Goal: Task Accomplishment & Management: Manage account settings

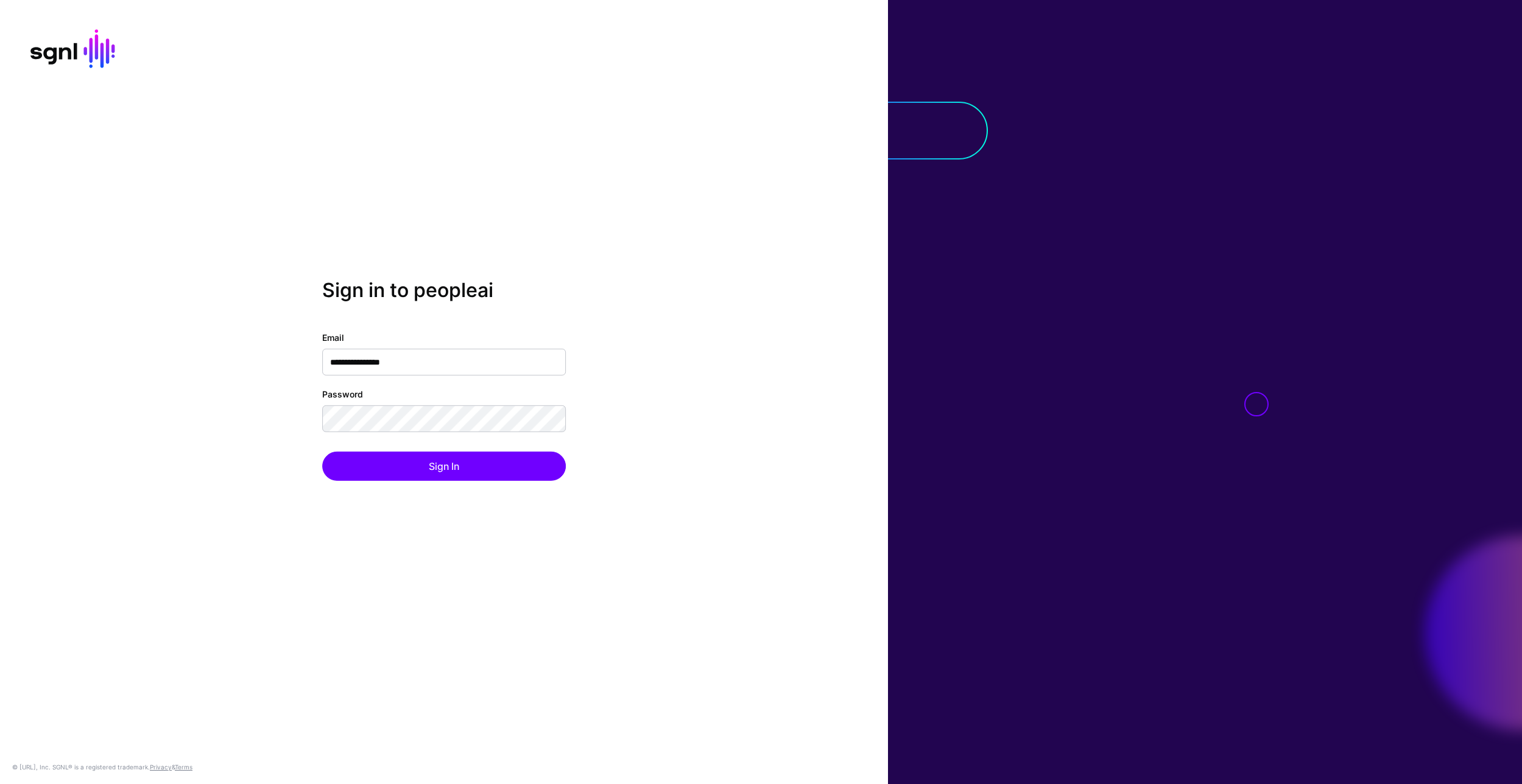
click at [661, 464] on div "**********" at bounding box center [444, 392] width 888 height 227
click at [506, 464] on button "Sign In" at bounding box center [444, 466] width 244 height 29
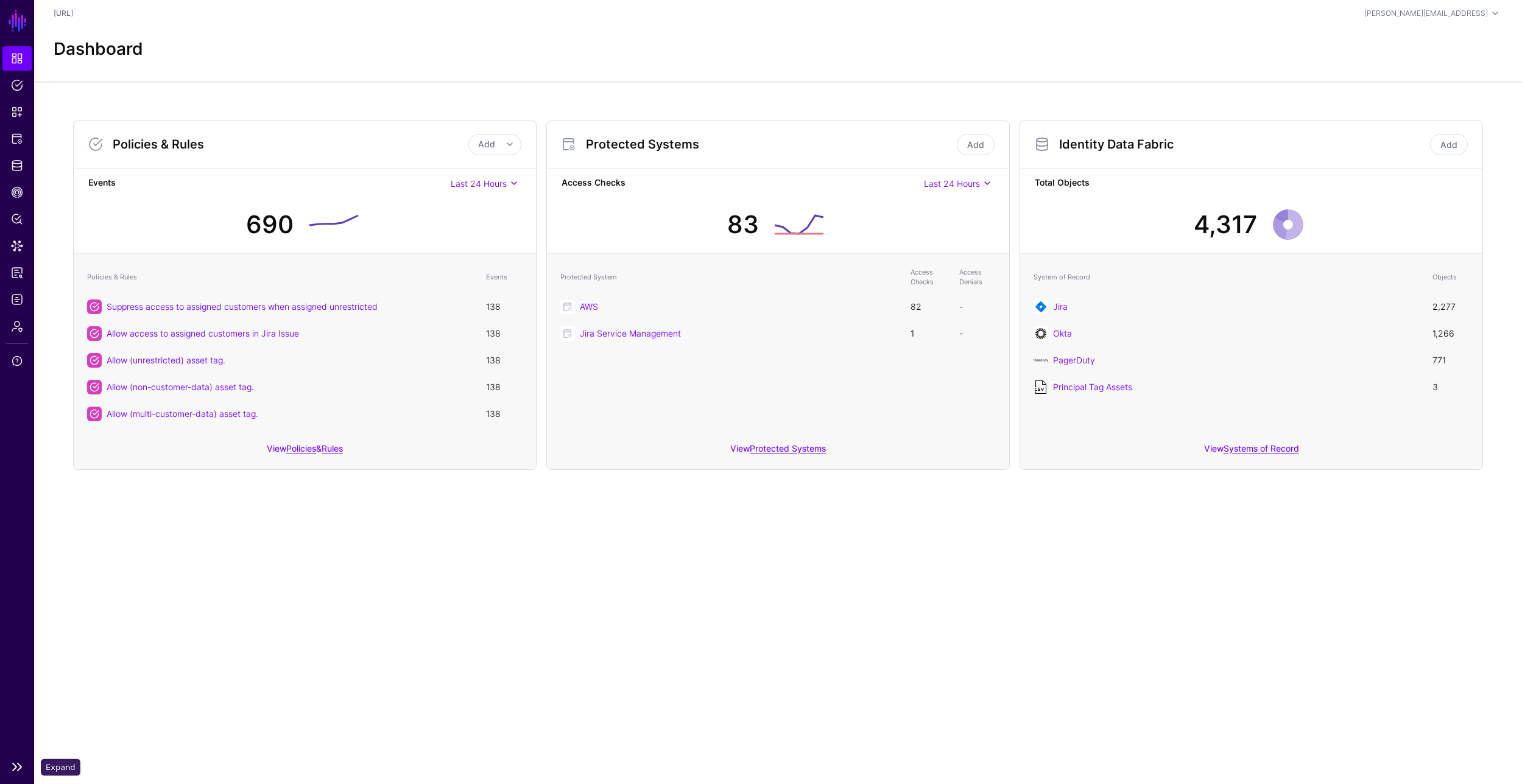
click at [19, 770] on link at bounding box center [17, 767] width 34 height 15
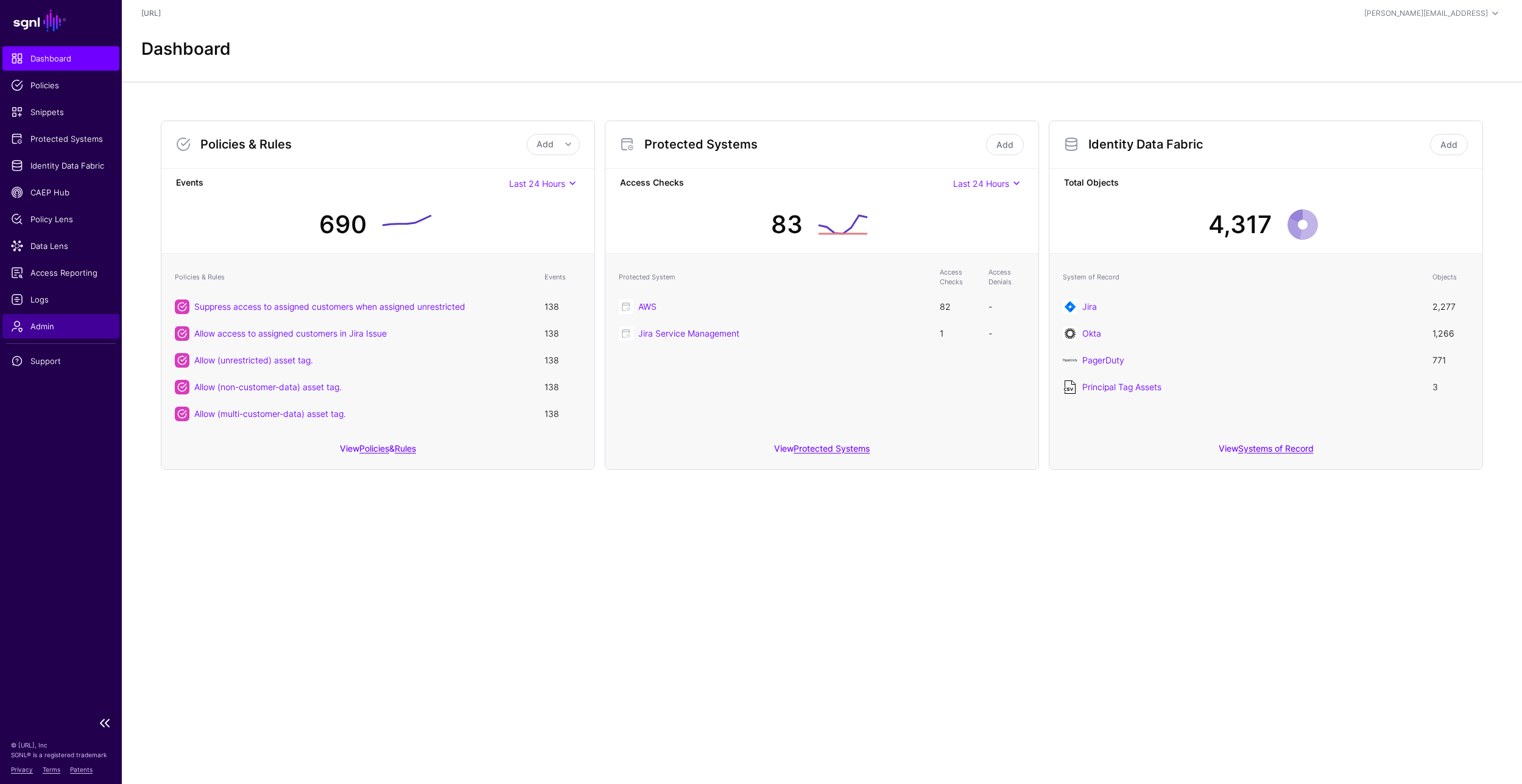
click at [53, 326] on span "Admin" at bounding box center [61, 326] width 100 height 12
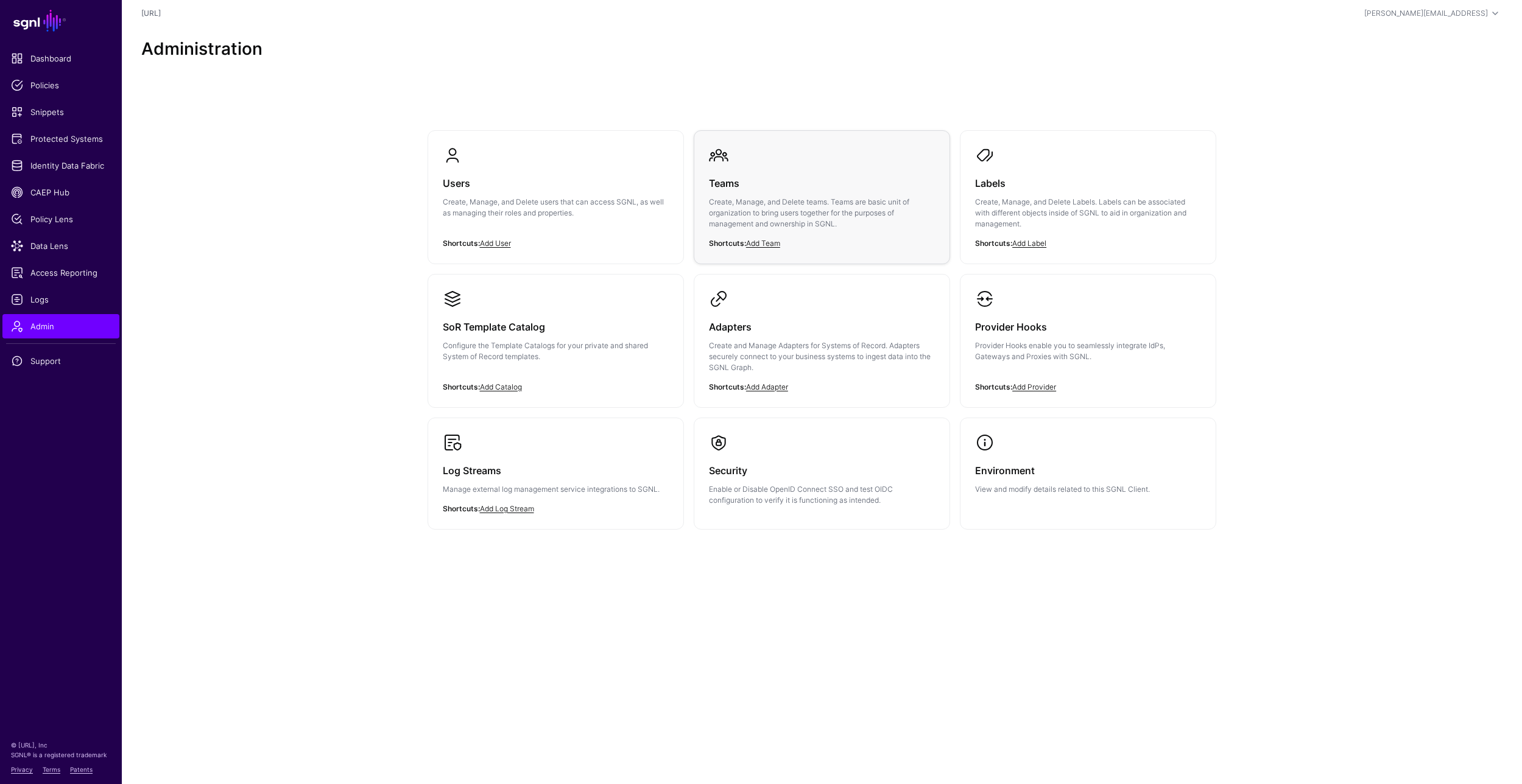
click at [854, 237] on div "Teams Create, Manage, and Delete teams. Teams are basic unit of organization to…" at bounding box center [822, 207] width 226 height 84
click at [69, 161] on span "Identity Data Fabric" at bounding box center [61, 165] width 100 height 12
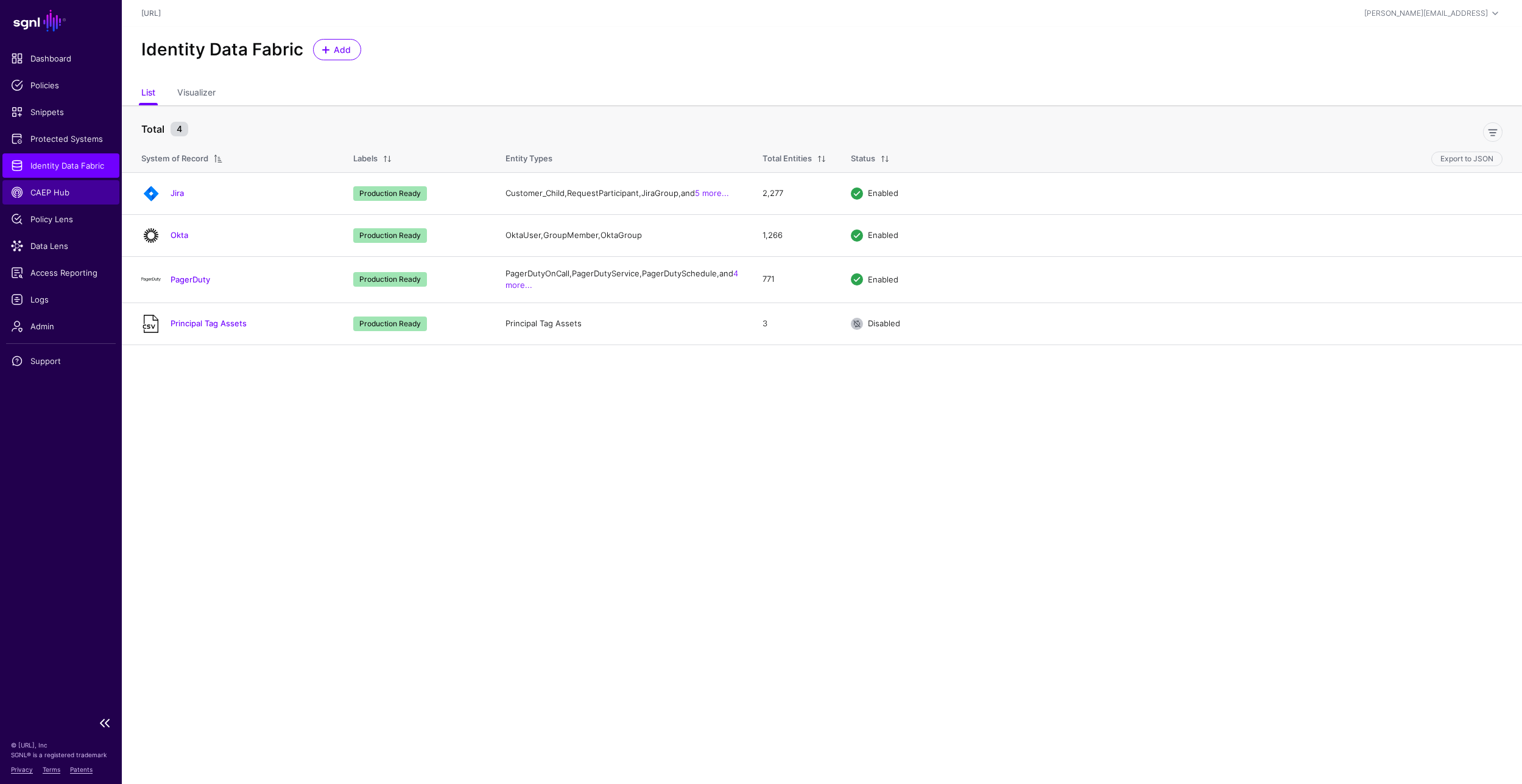
click at [54, 190] on span "CAEP Hub" at bounding box center [61, 192] width 100 height 12
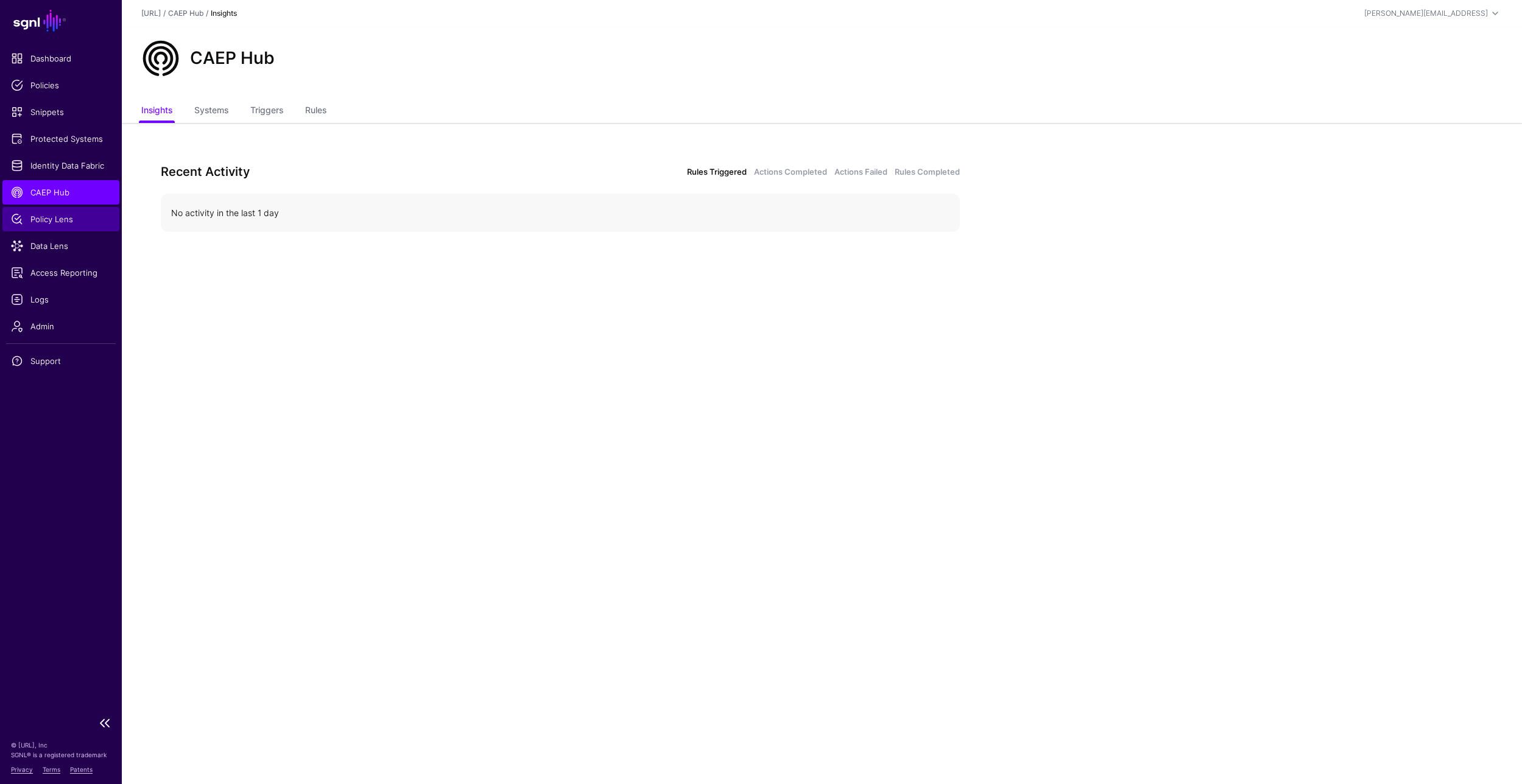
click at [55, 214] on span "Policy Lens" at bounding box center [61, 219] width 100 height 12
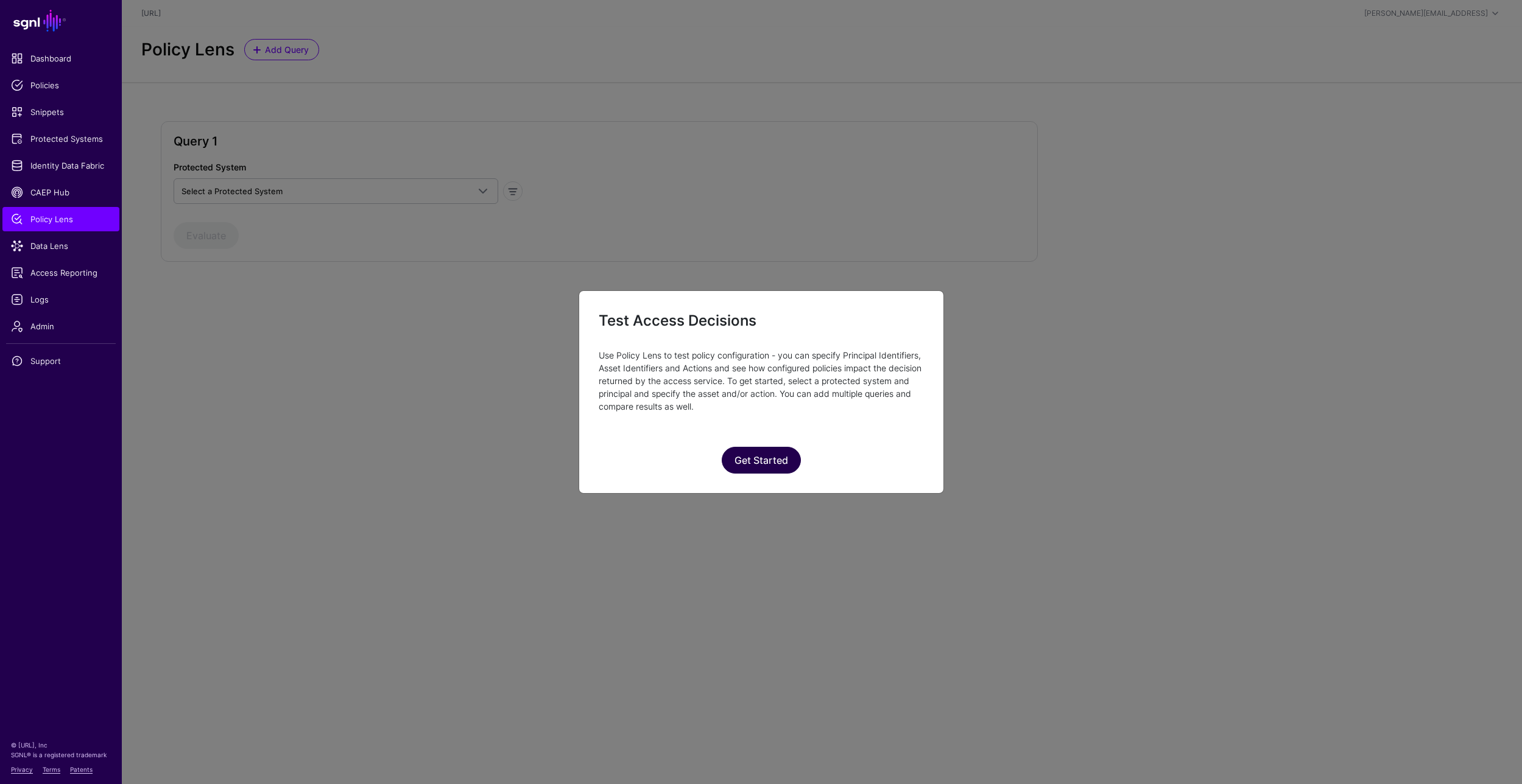
click at [766, 466] on button "Get Started" at bounding box center [761, 461] width 79 height 27
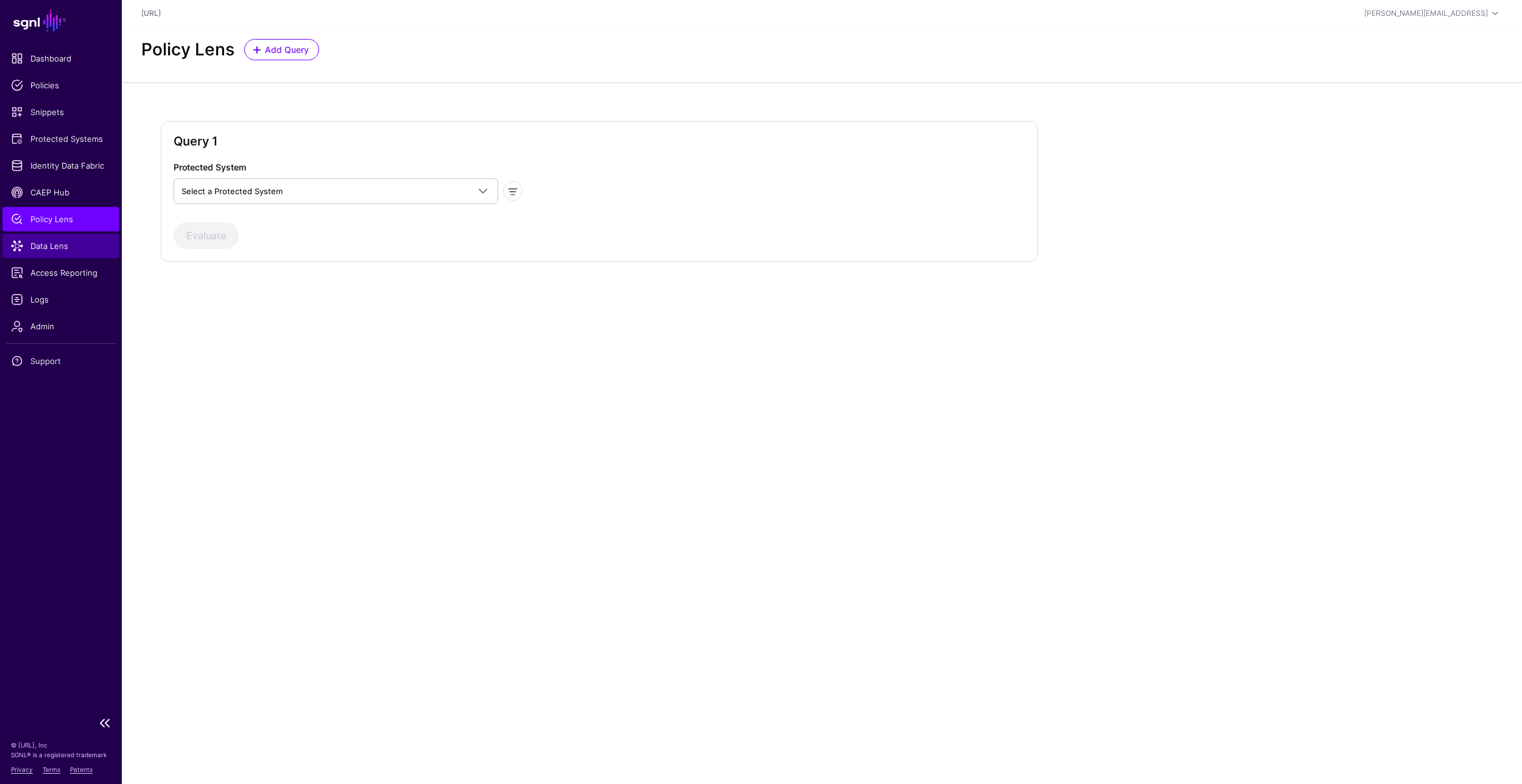
click at [57, 246] on span "Data Lens" at bounding box center [61, 245] width 100 height 12
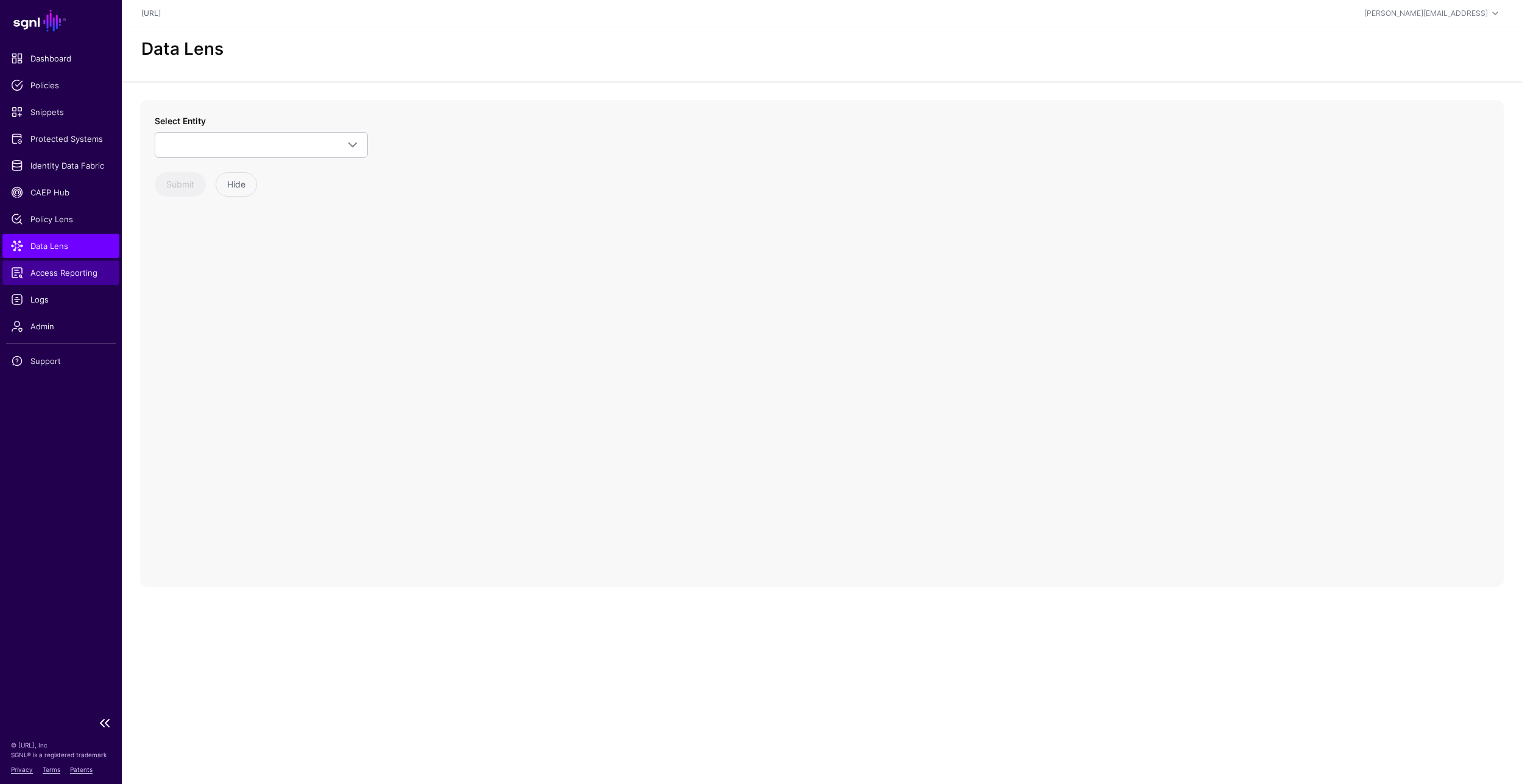
click at [56, 274] on span "Access Reporting" at bounding box center [61, 272] width 100 height 12
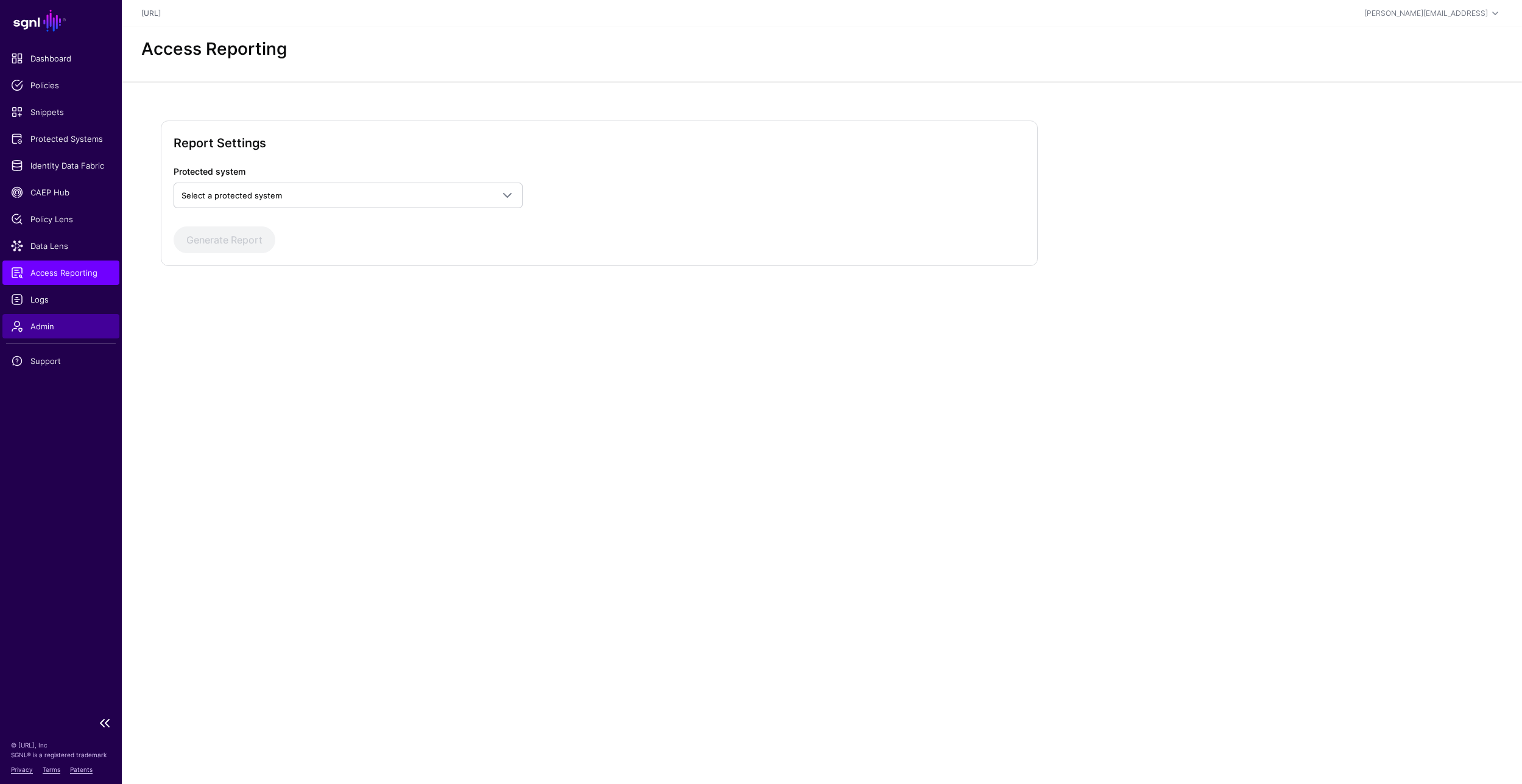
click at [54, 323] on span "Admin" at bounding box center [61, 326] width 100 height 12
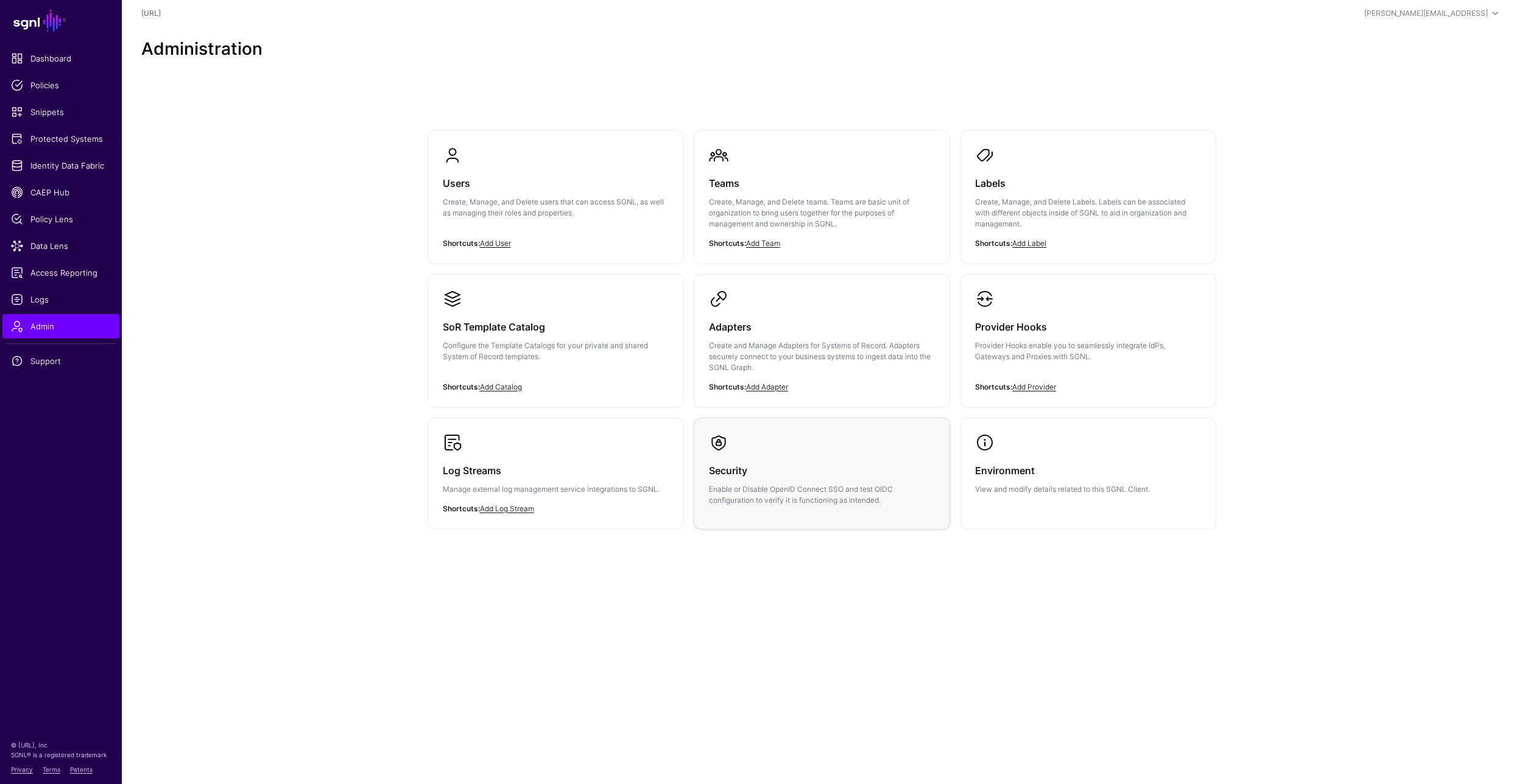
click at [794, 480] on div "Security Enable or Disable OpenID Connect SSO and test OIDC configuration to ve…" at bounding box center [822, 479] width 226 height 54
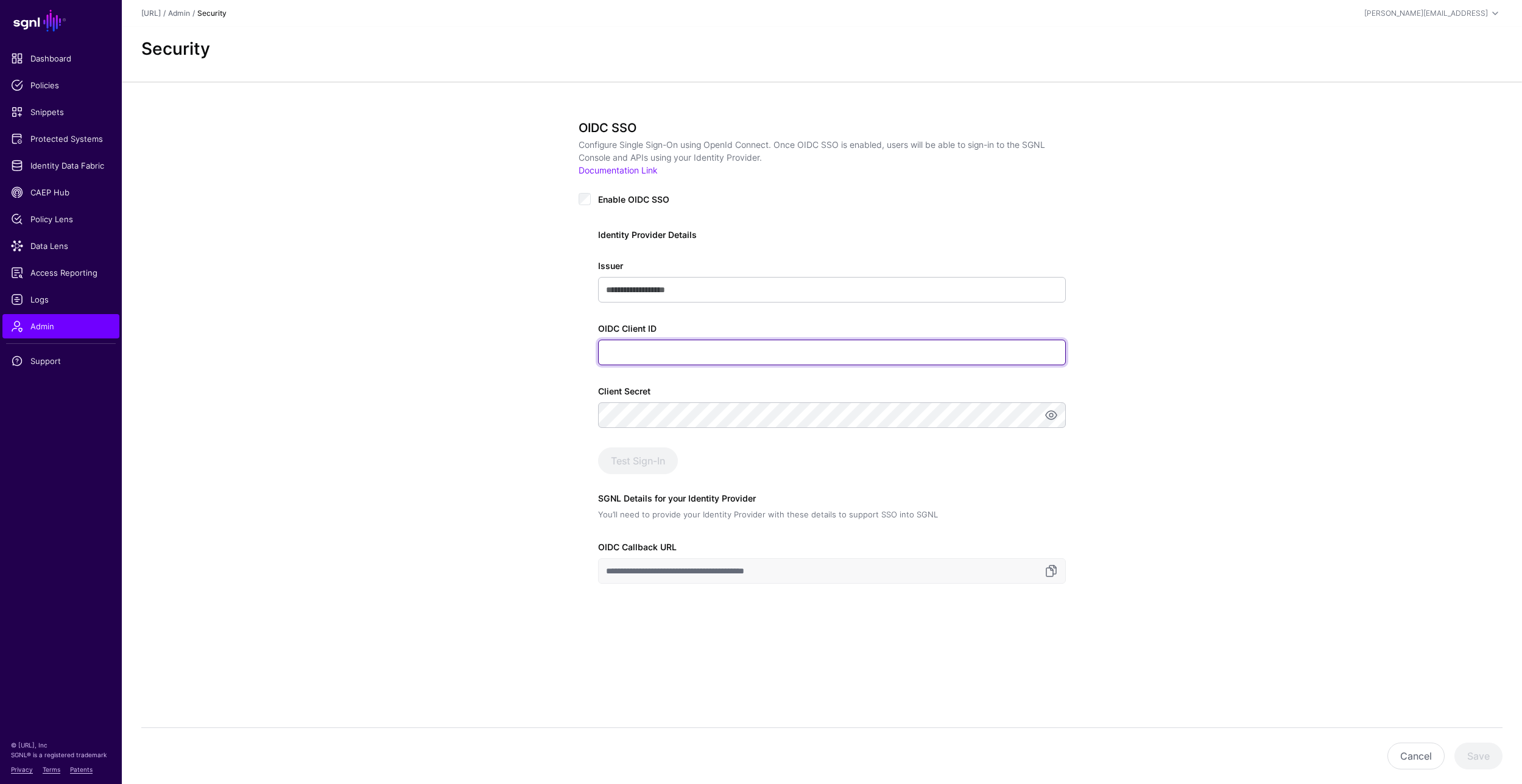
click at [670, 355] on input "OIDC Client ID" at bounding box center [832, 352] width 468 height 26
paste input "**********"
type input "**********"
click at [1267, 391] on div "**********" at bounding box center [822, 398] width 1400 height 633
click at [1052, 571] on link at bounding box center [1051, 571] width 15 height 15
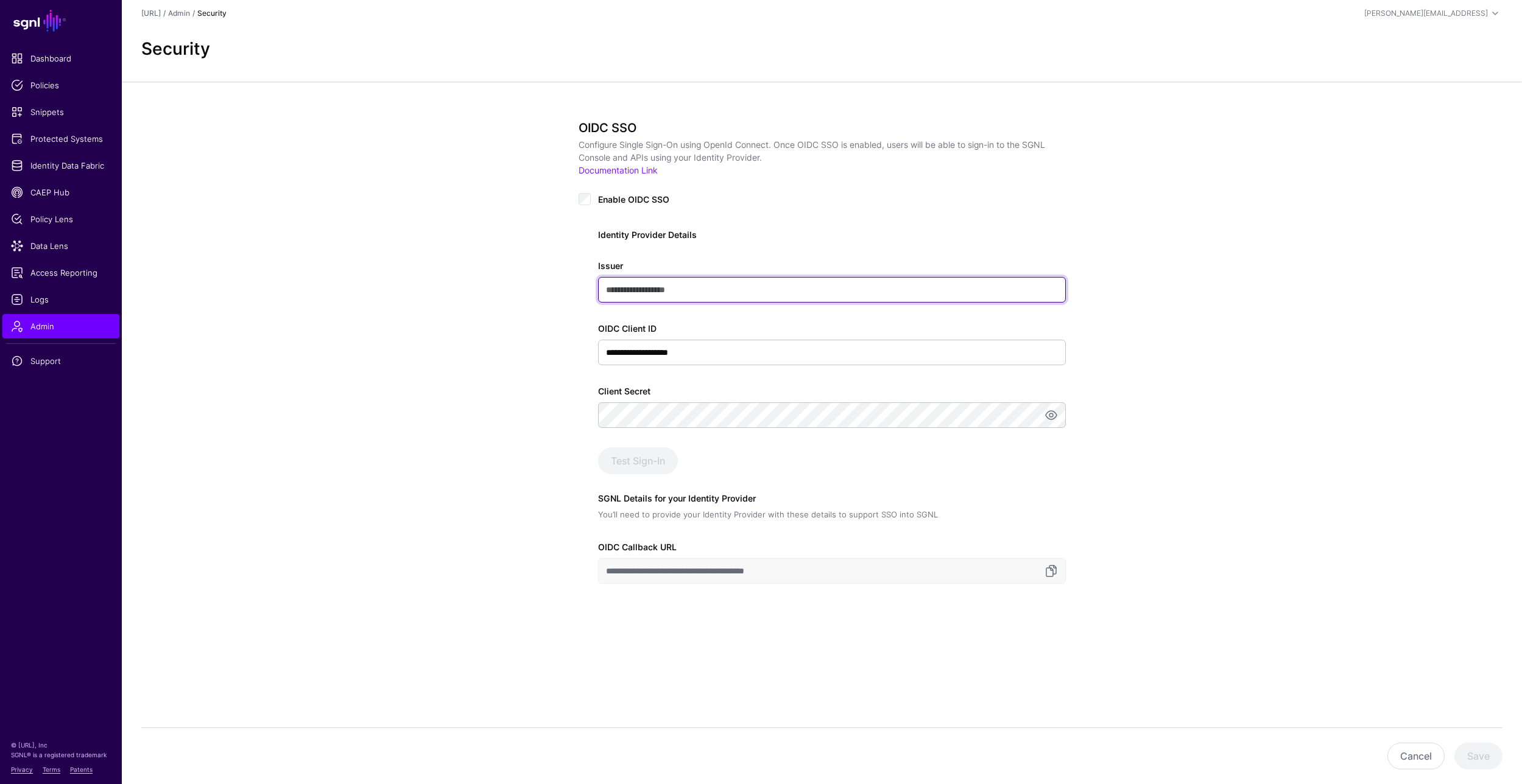
click at [697, 290] on input "Issuer" at bounding box center [832, 290] width 468 height 26
paste input "**********"
type input "**********"
click at [645, 461] on button "Test Sign-In" at bounding box center [638, 461] width 80 height 27
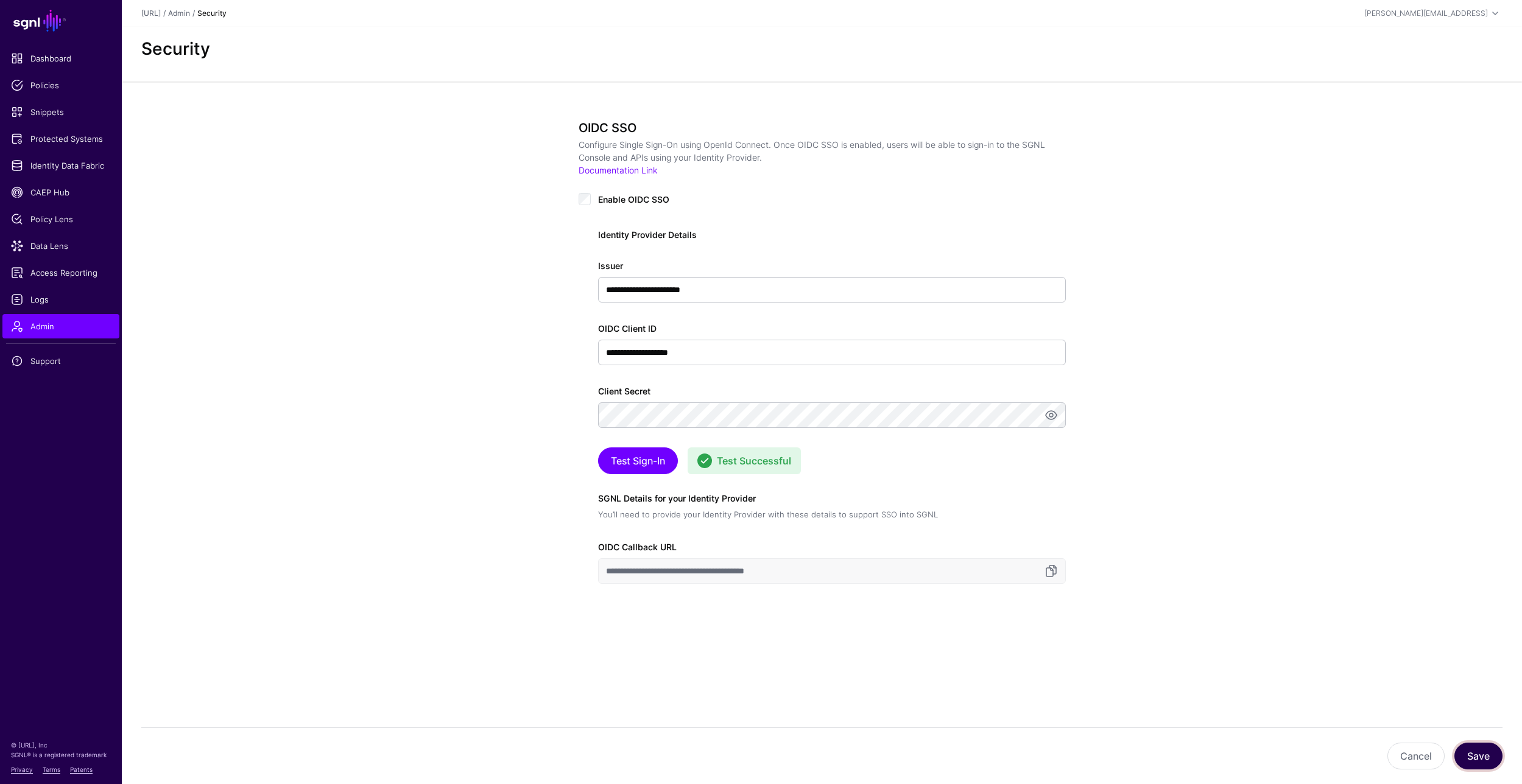
click at [1465, 754] on button "Save" at bounding box center [1478, 756] width 48 height 27
click at [1480, 755] on button "Save" at bounding box center [1478, 756] width 48 height 27
click at [45, 325] on span "Admin" at bounding box center [61, 326] width 100 height 12
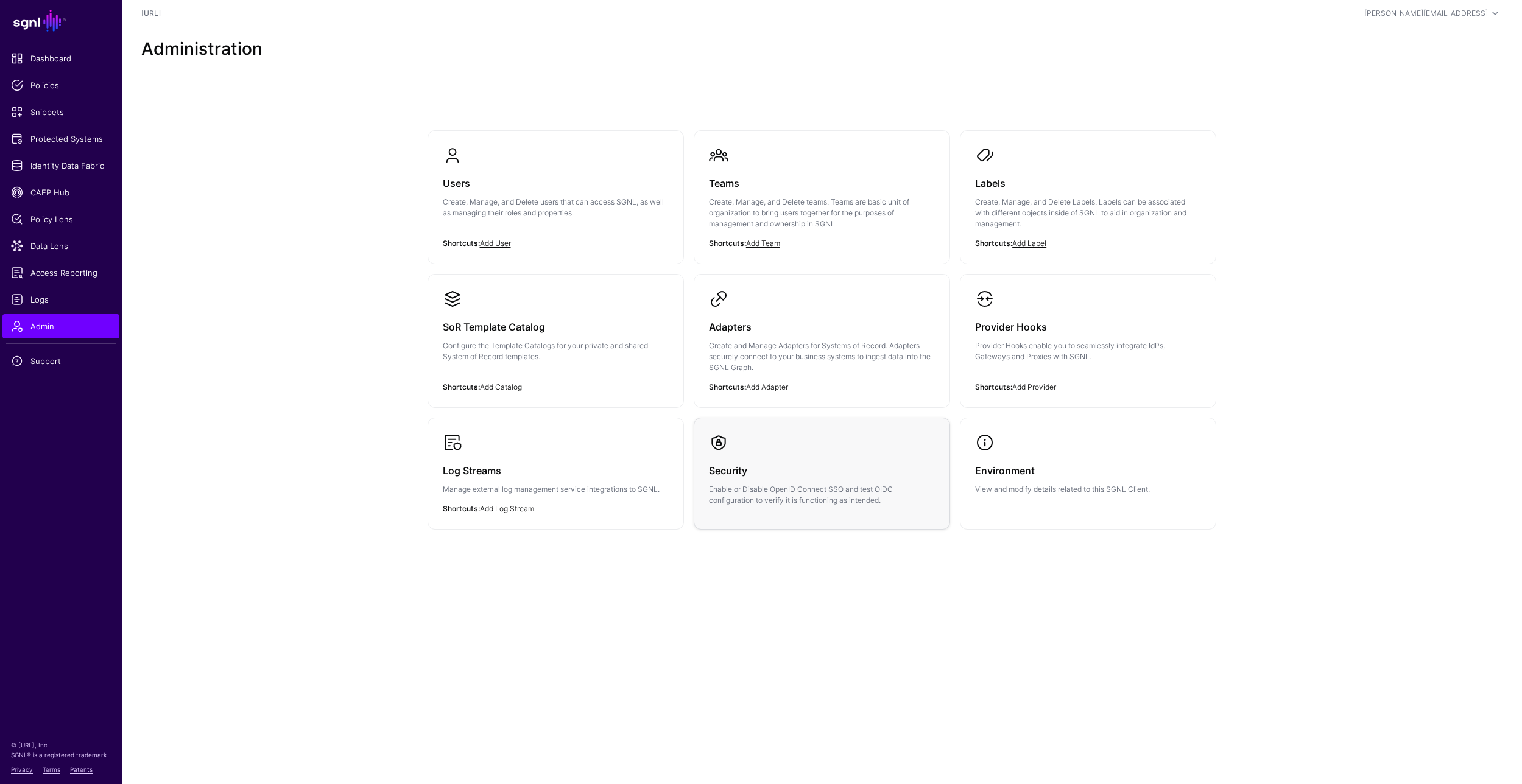
click at [806, 496] on p "Enable or Disable OpenID Connect SSO and test OIDC configuration to verify it i…" at bounding box center [822, 495] width 226 height 22
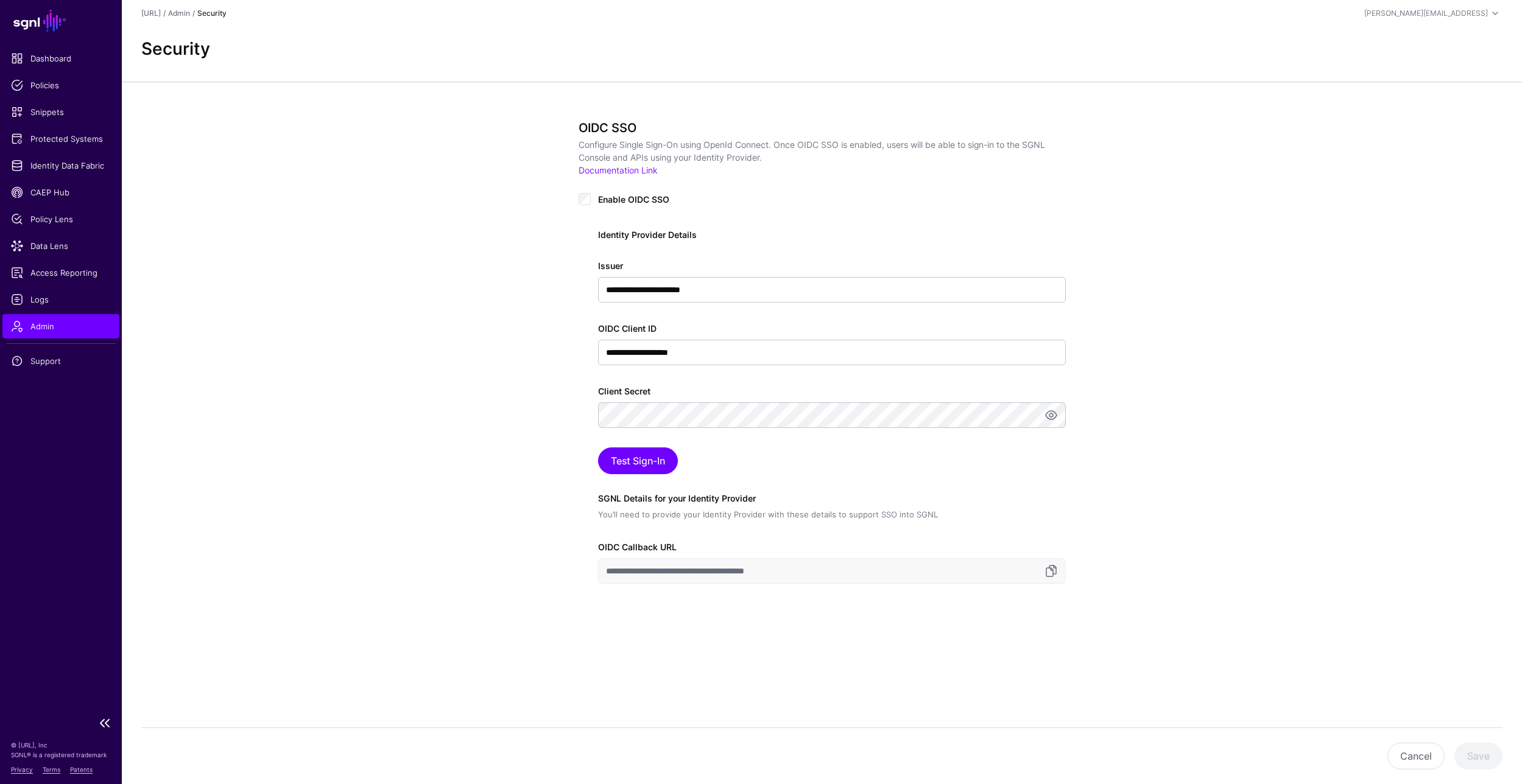
click at [43, 325] on span "Admin" at bounding box center [61, 326] width 100 height 12
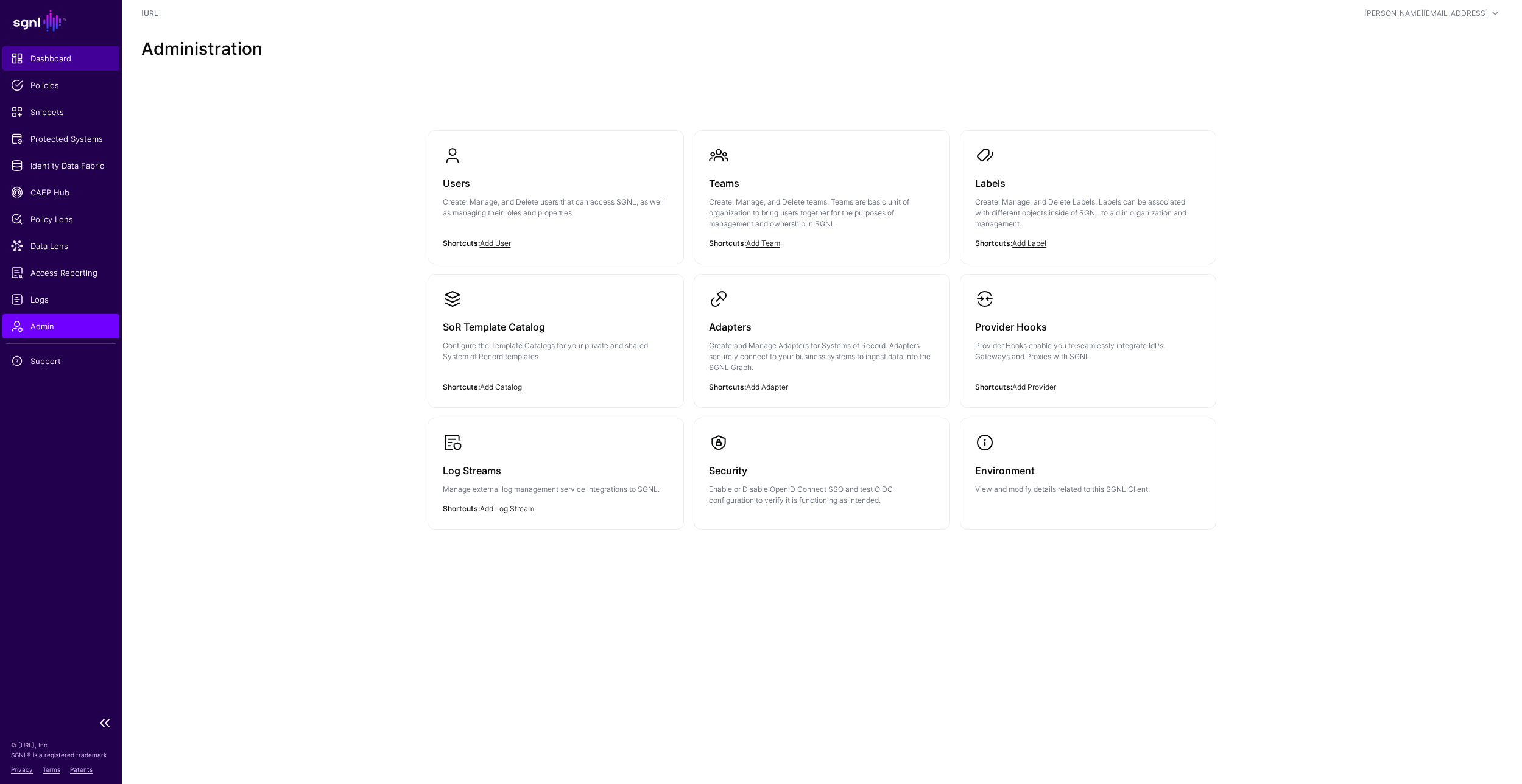
click at [45, 58] on span "Dashboard" at bounding box center [61, 58] width 100 height 12
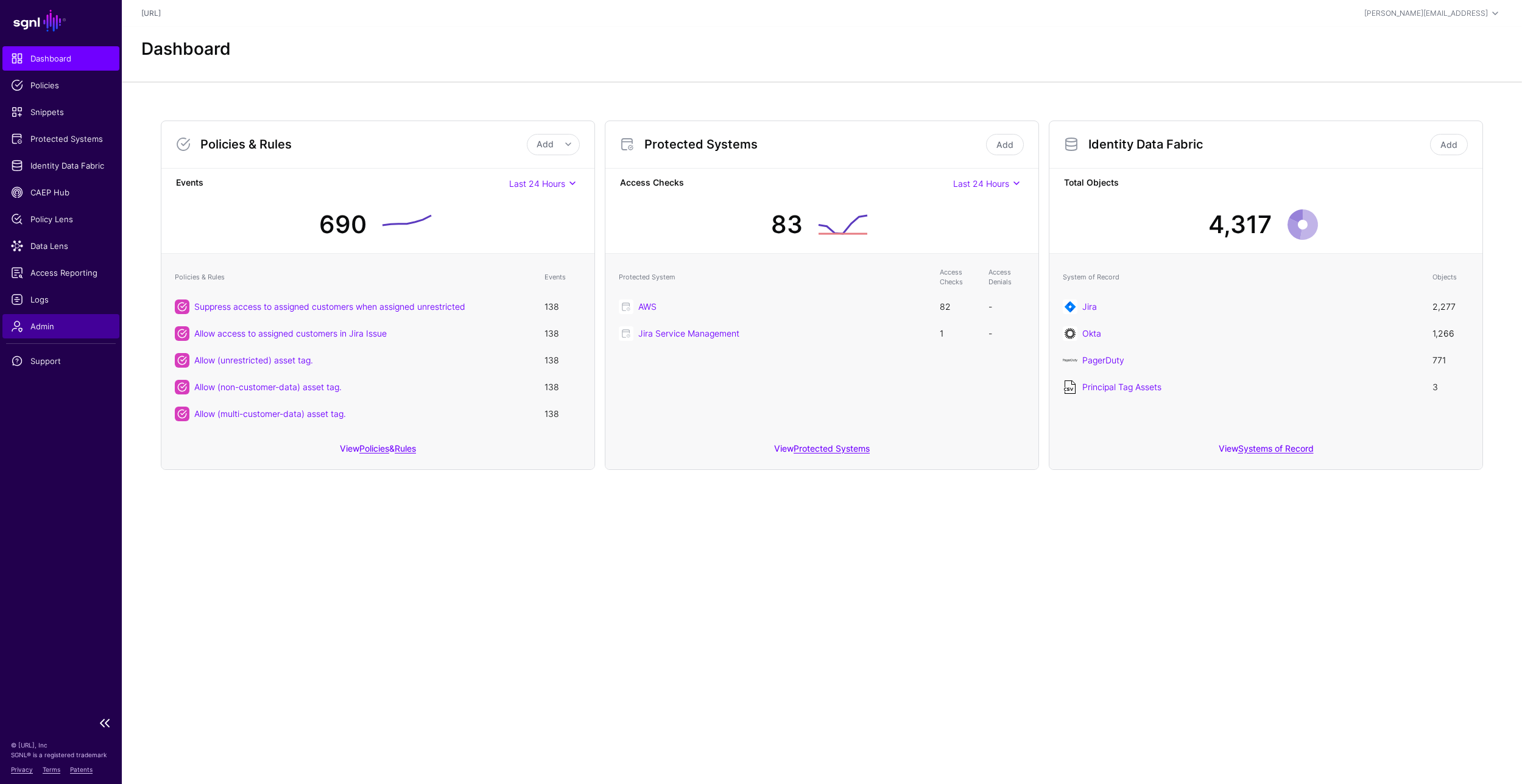
click at [49, 322] on span "Admin" at bounding box center [61, 326] width 100 height 12
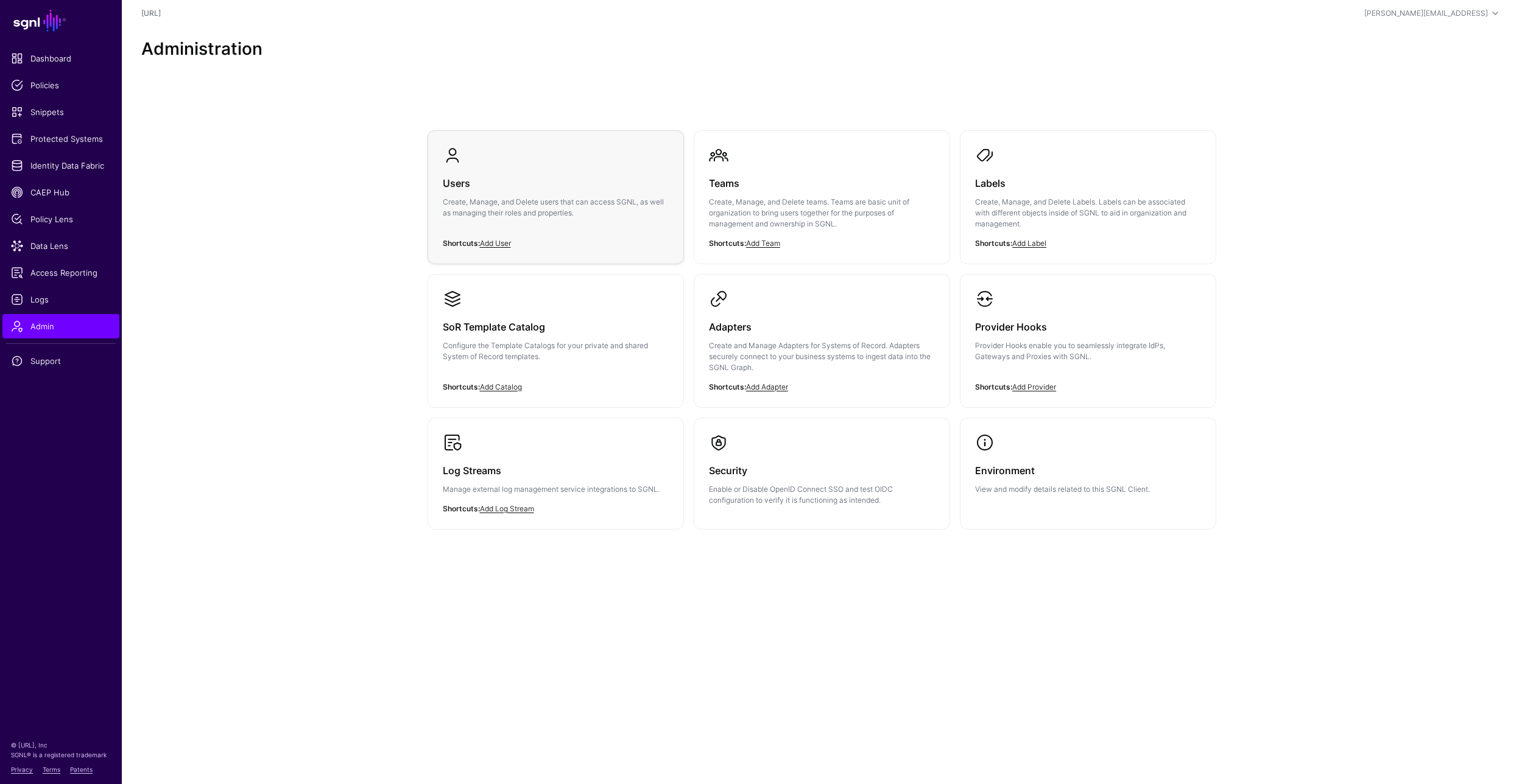
click at [522, 197] on p "Create, Manage, and Delete users that can access SGNL, as well as managing thei…" at bounding box center [556, 208] width 226 height 22
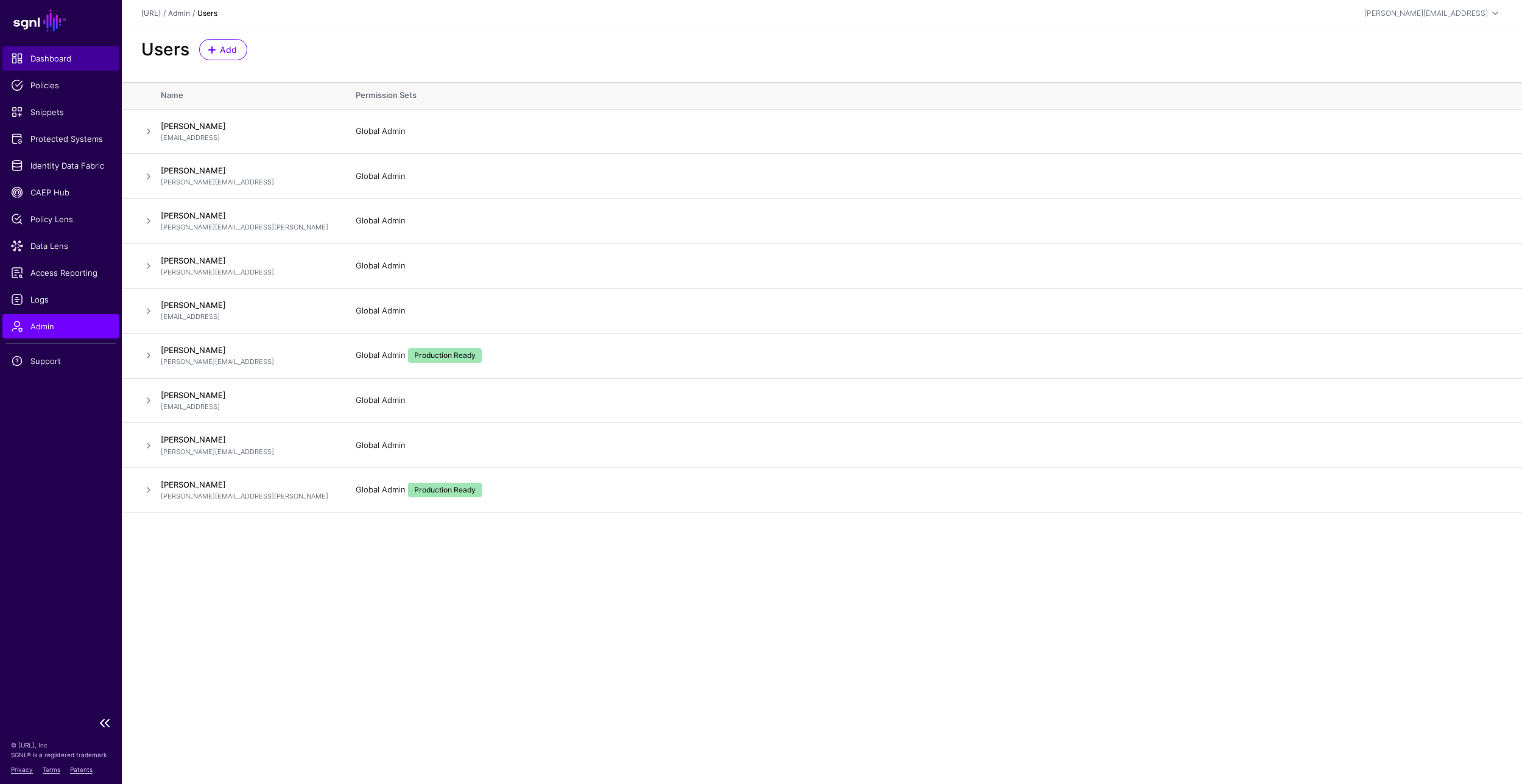
click at [40, 58] on span "Dashboard" at bounding box center [61, 58] width 100 height 12
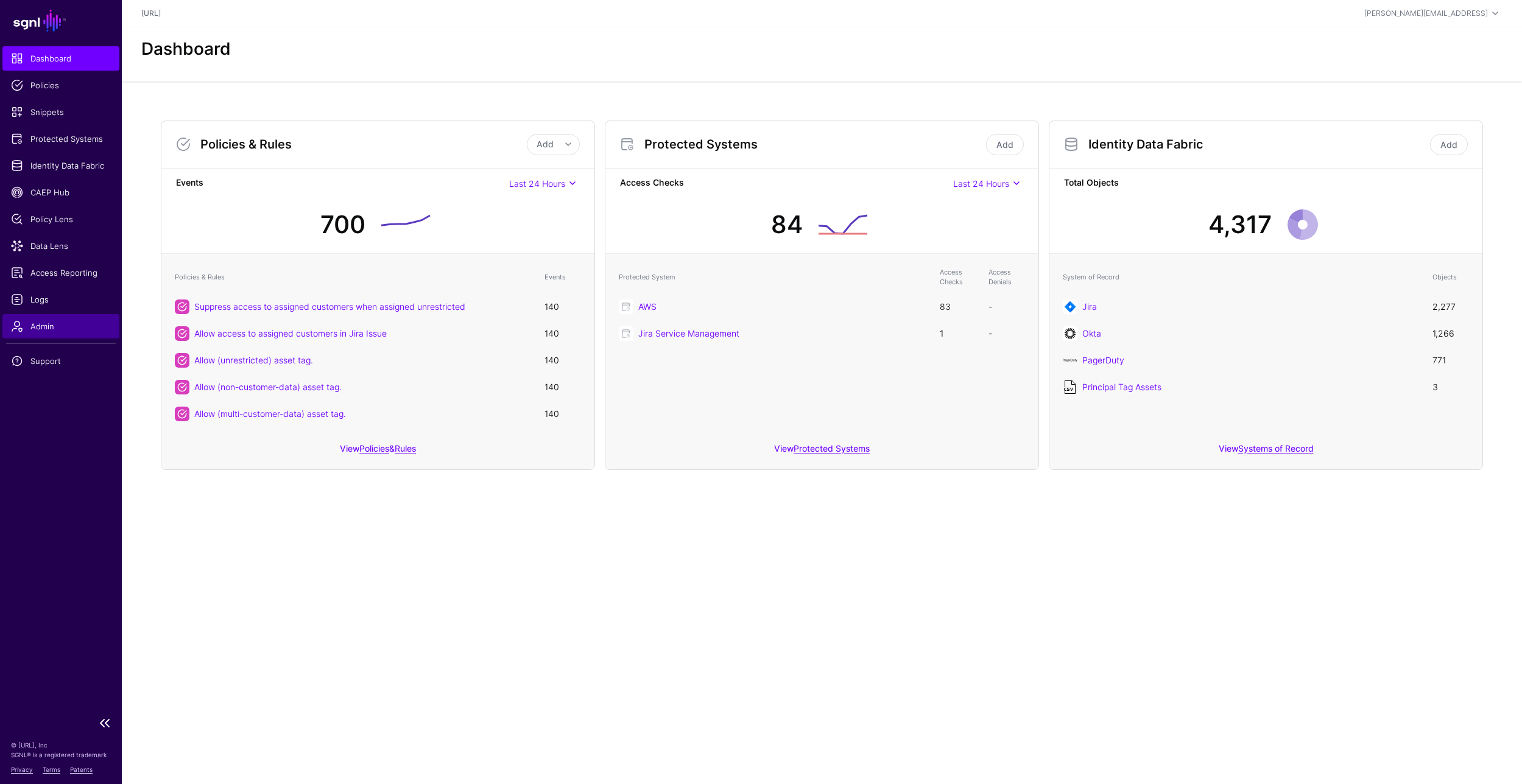
click at [58, 325] on span "Admin" at bounding box center [61, 326] width 100 height 12
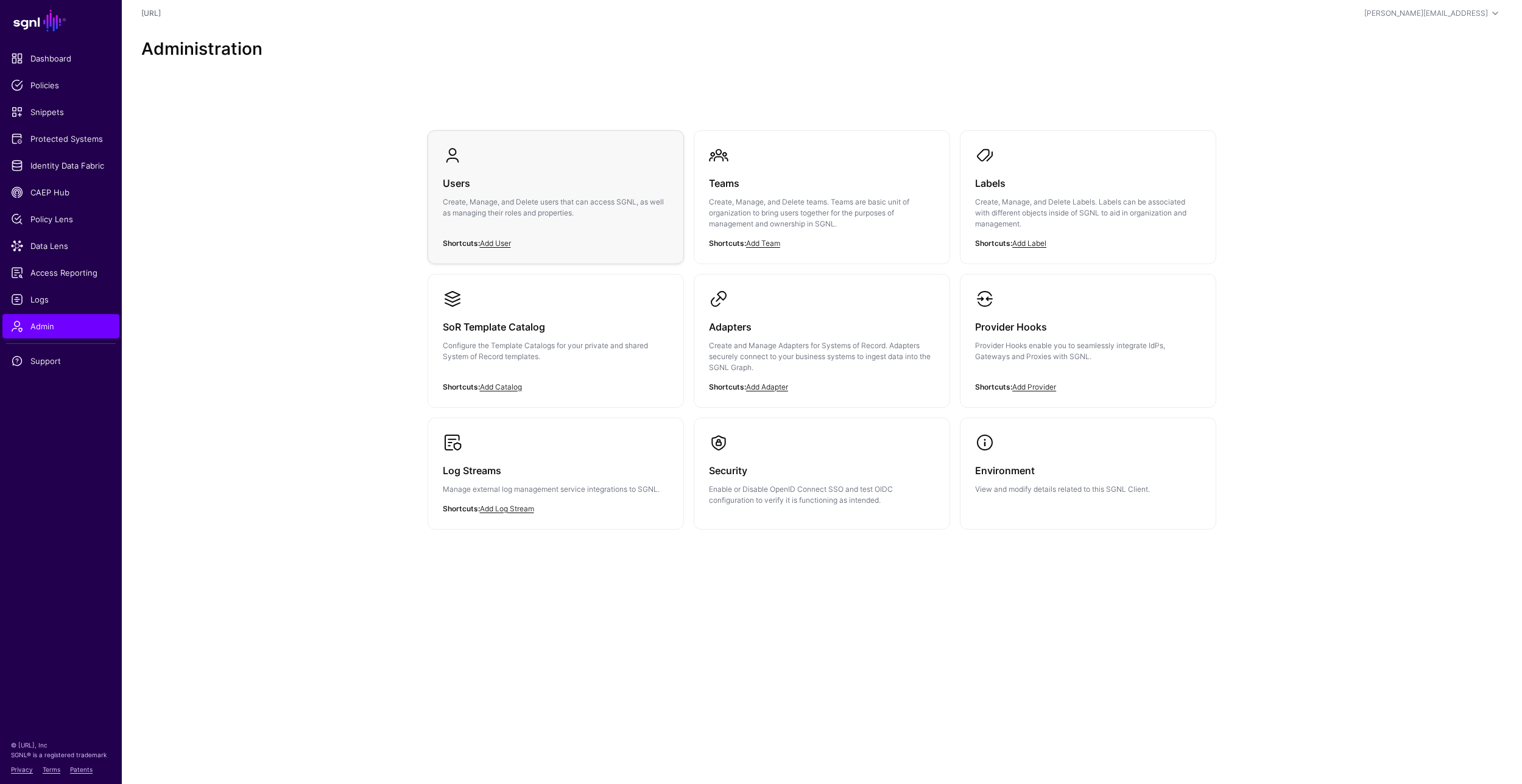
click at [595, 230] on div "Users Create, Manage, and Delete users that can access SGNL, as well as managin…" at bounding box center [556, 202] width 226 height 73
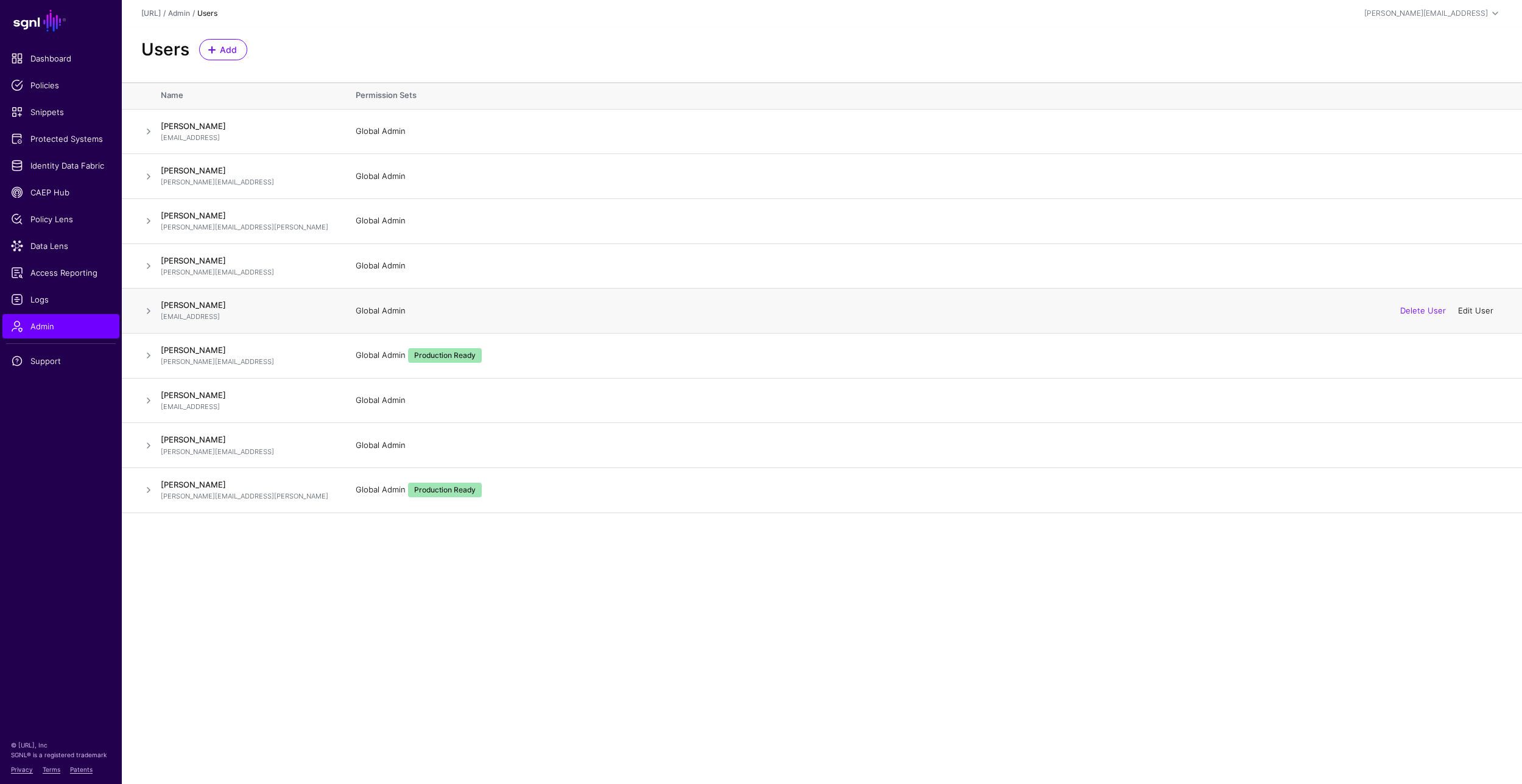
click at [1473, 312] on link "Edit User" at bounding box center [1475, 310] width 35 height 10
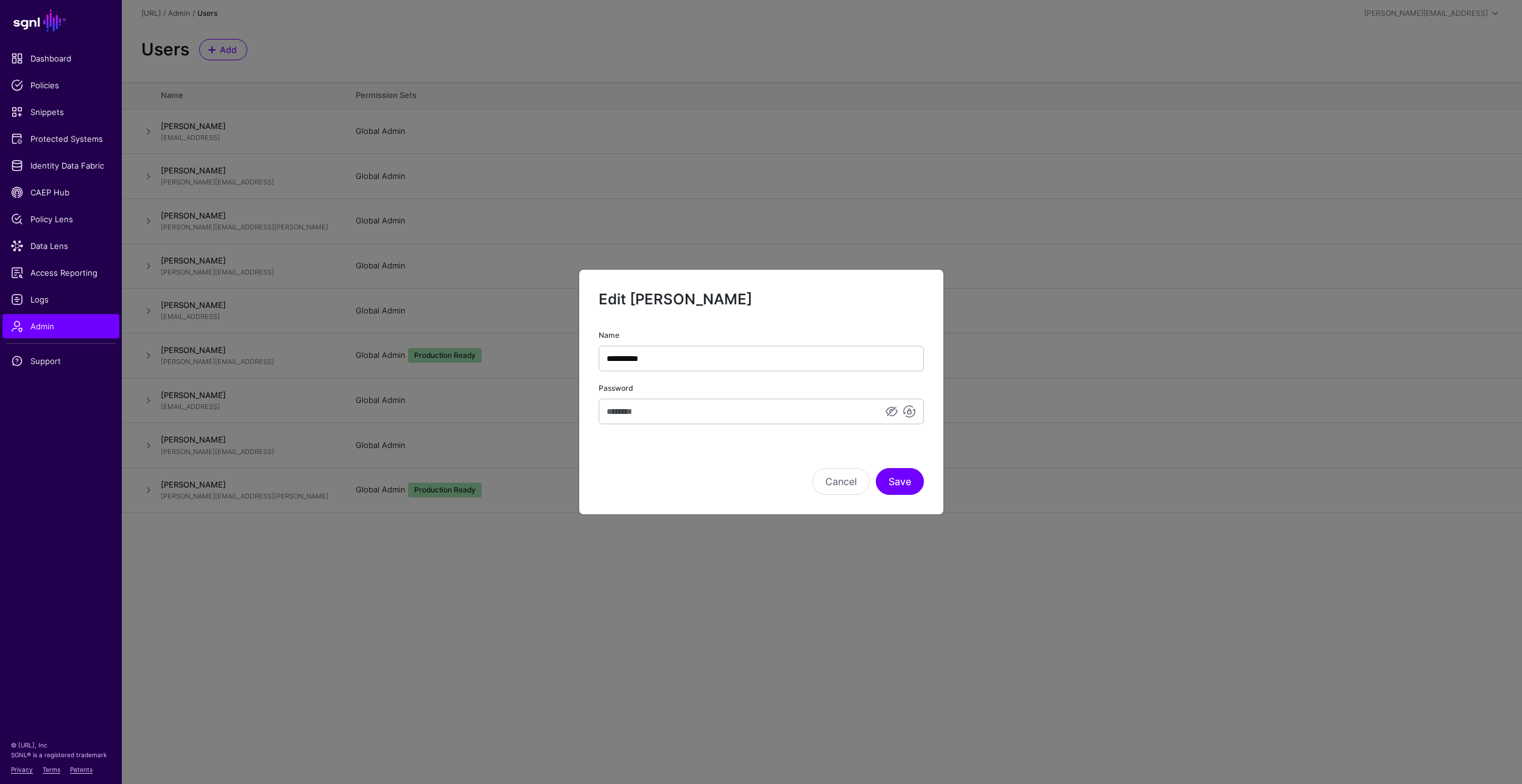
click at [734, 456] on div "Cancel Save" at bounding box center [761, 464] width 326 height 61
click at [834, 486] on button "Cancel" at bounding box center [841, 482] width 57 height 27
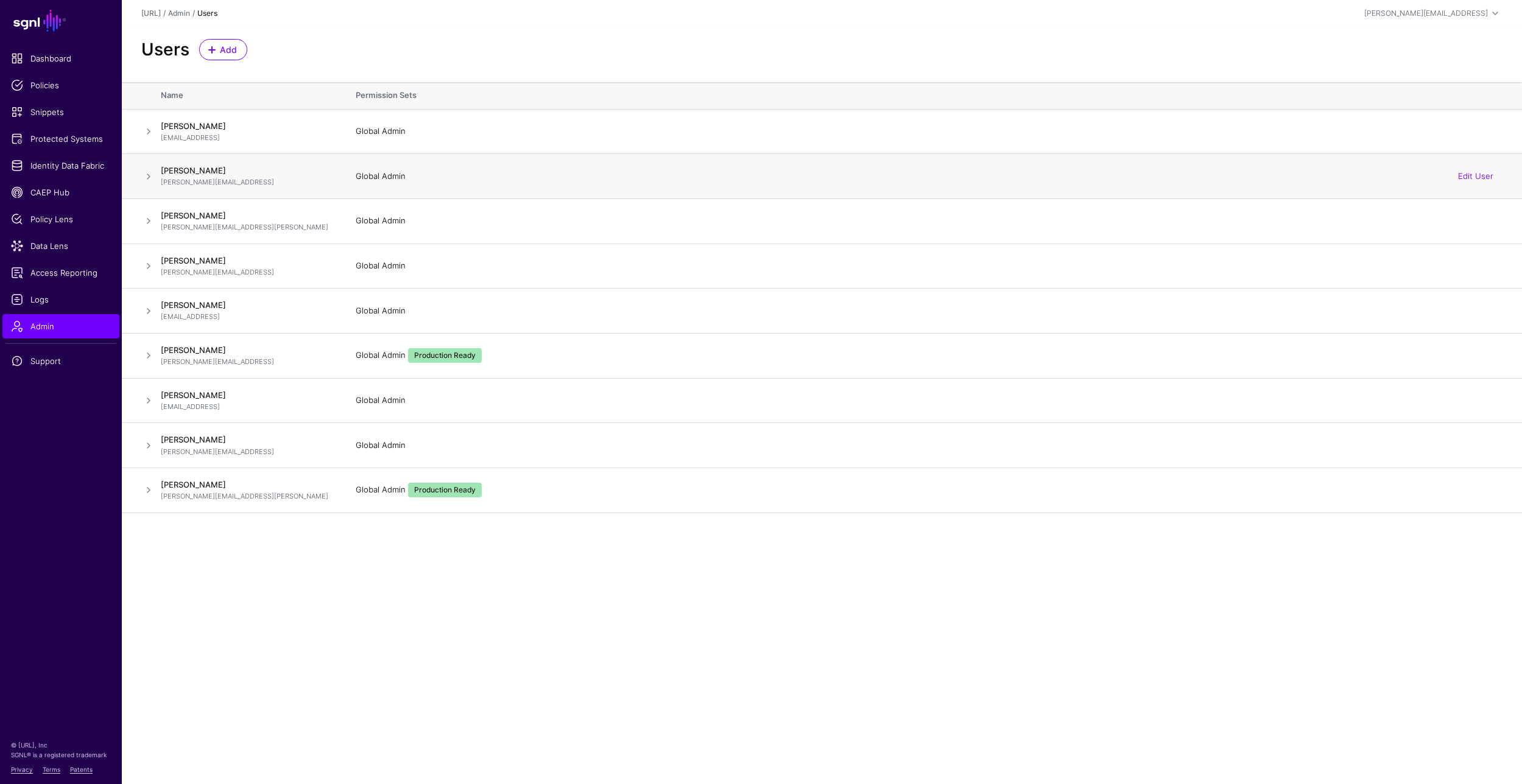
click at [147, 176] on span at bounding box center [148, 176] width 15 height 15
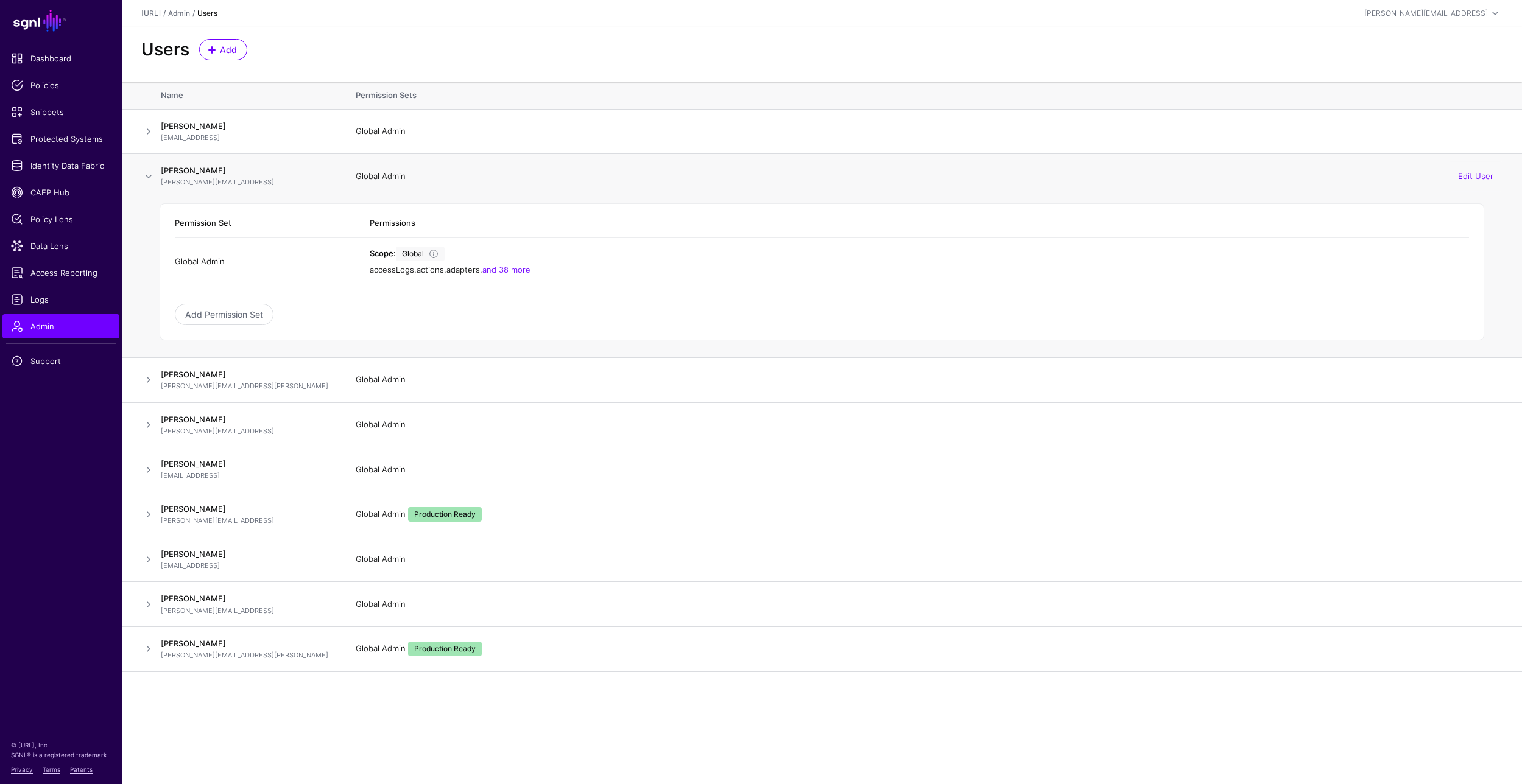
click at [147, 176] on span at bounding box center [148, 176] width 15 height 15
